Goal: Task Accomplishment & Management: Manage account settings

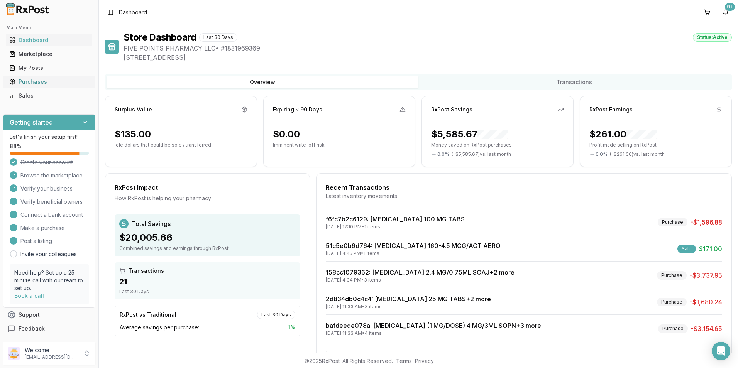
click at [35, 81] on div "Purchases" at bounding box center [49, 82] width 80 height 8
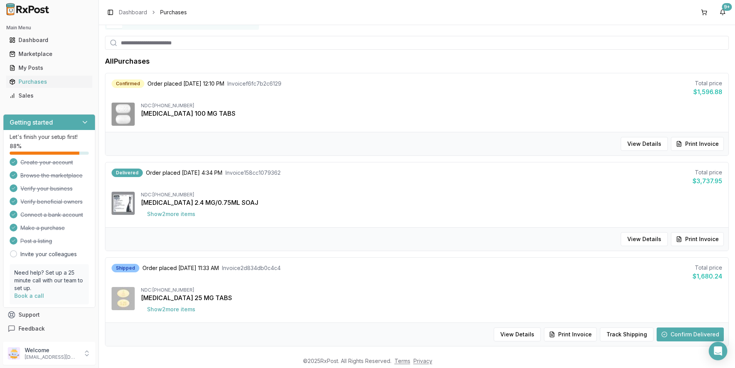
scroll to position [77, 0]
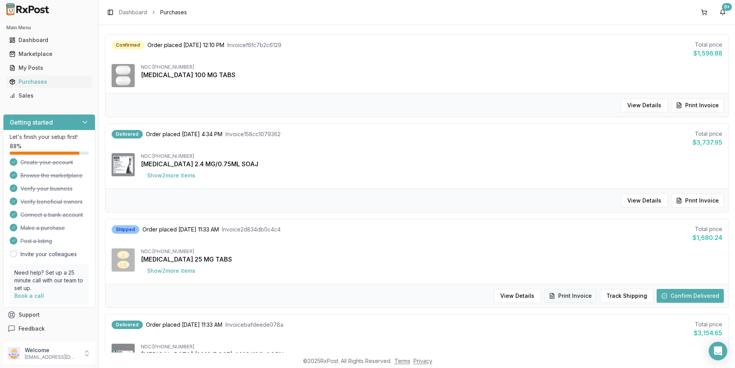
click at [586, 299] on button "Print Invoice" at bounding box center [570, 296] width 53 height 14
click at [696, 295] on button "Confirm Delivered" at bounding box center [689, 296] width 67 height 14
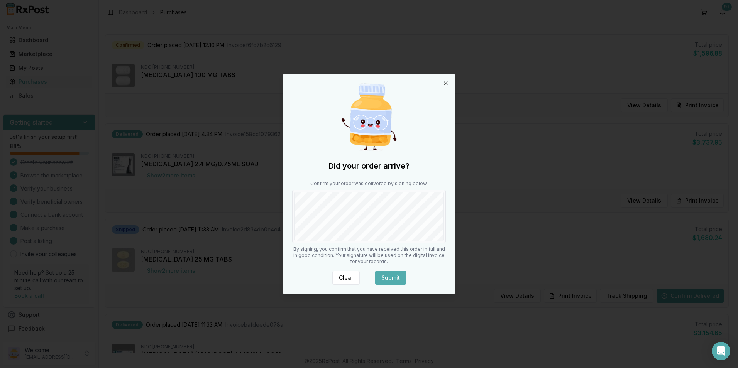
click at [395, 277] on button "Submit" at bounding box center [390, 278] width 31 height 14
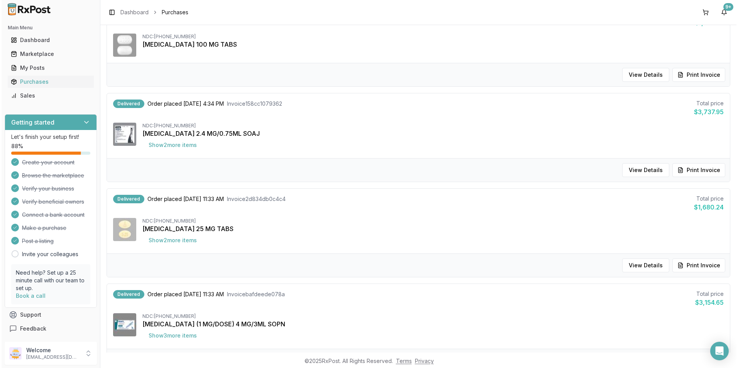
scroll to position [0, 0]
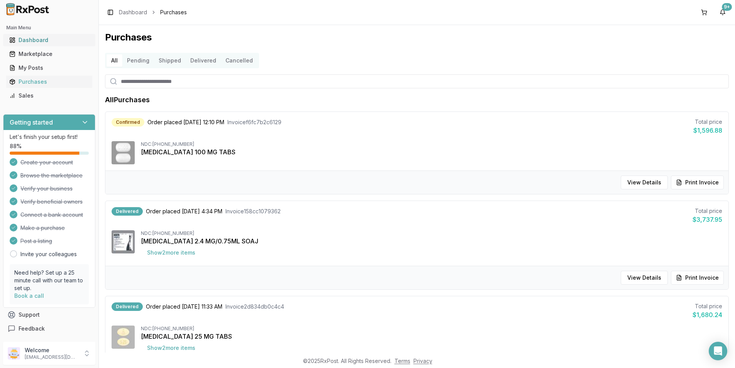
click at [41, 42] on div "Dashboard" at bounding box center [49, 40] width 80 height 8
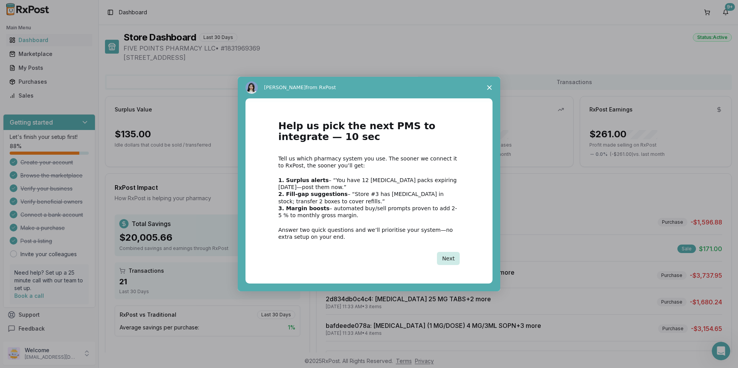
click at [453, 264] on button "Next" at bounding box center [448, 258] width 23 height 13
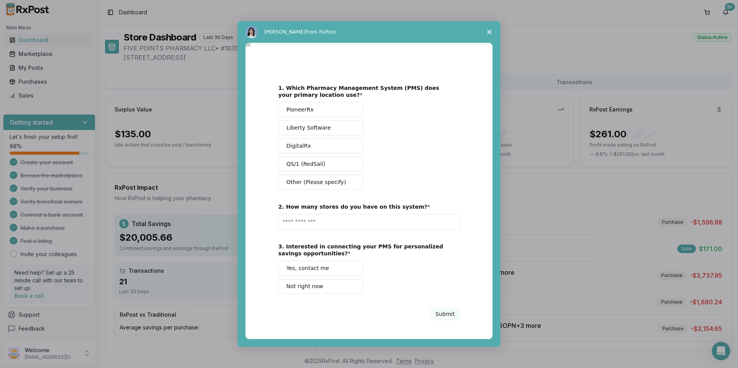
click at [484, 30] on span "Close survey" at bounding box center [489, 32] width 22 height 22
